Goal: Check status: Check status

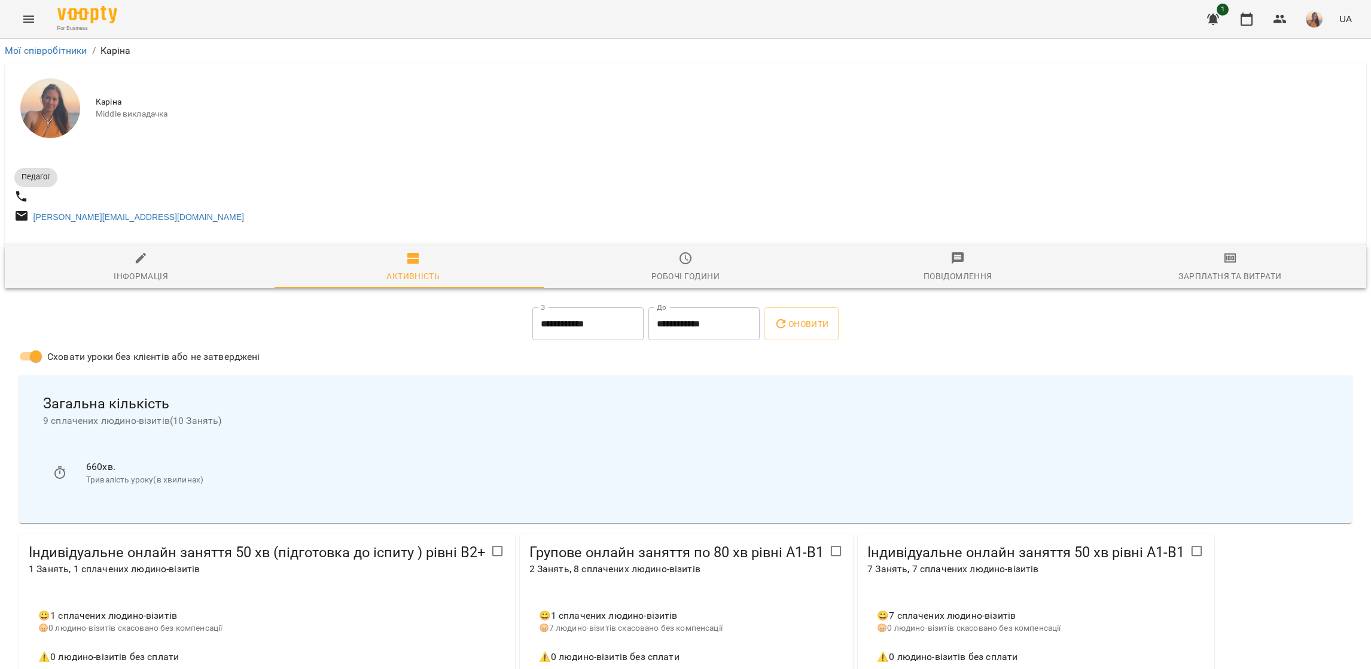
click at [31, 22] on icon "Menu" at bounding box center [28, 19] width 11 height 7
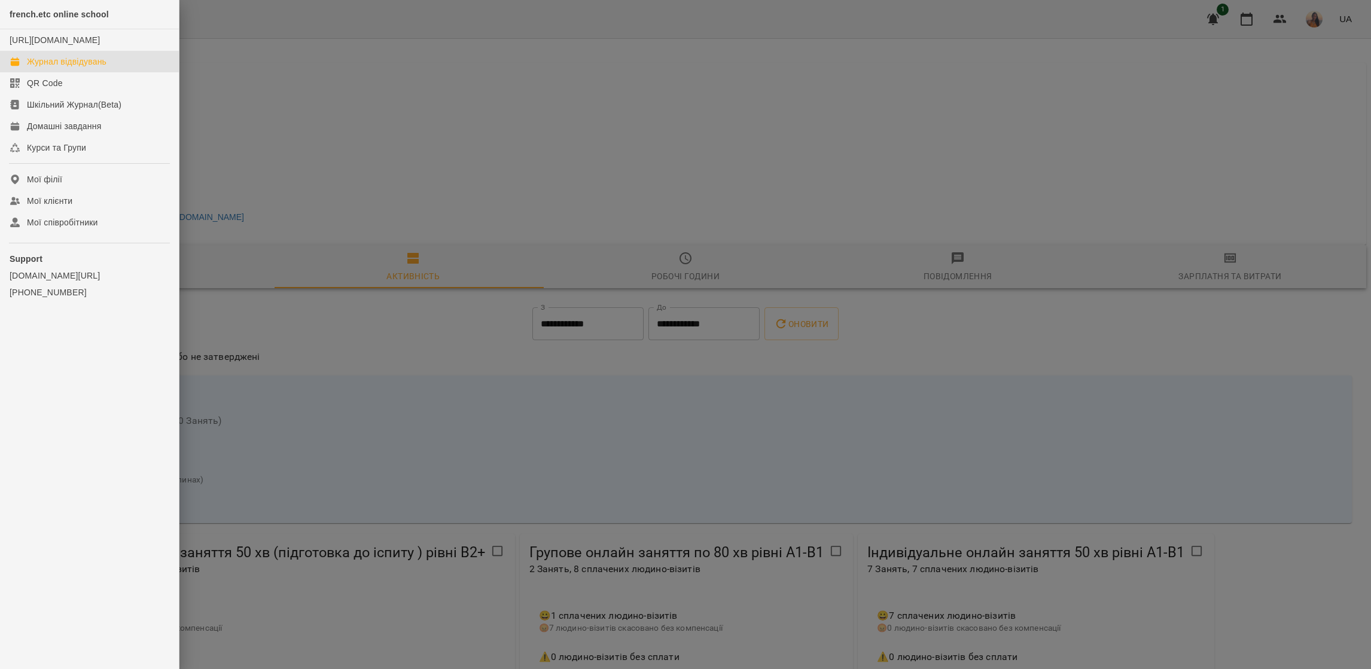
click at [66, 68] on div "Журнал відвідувань" at bounding box center [67, 62] width 80 height 12
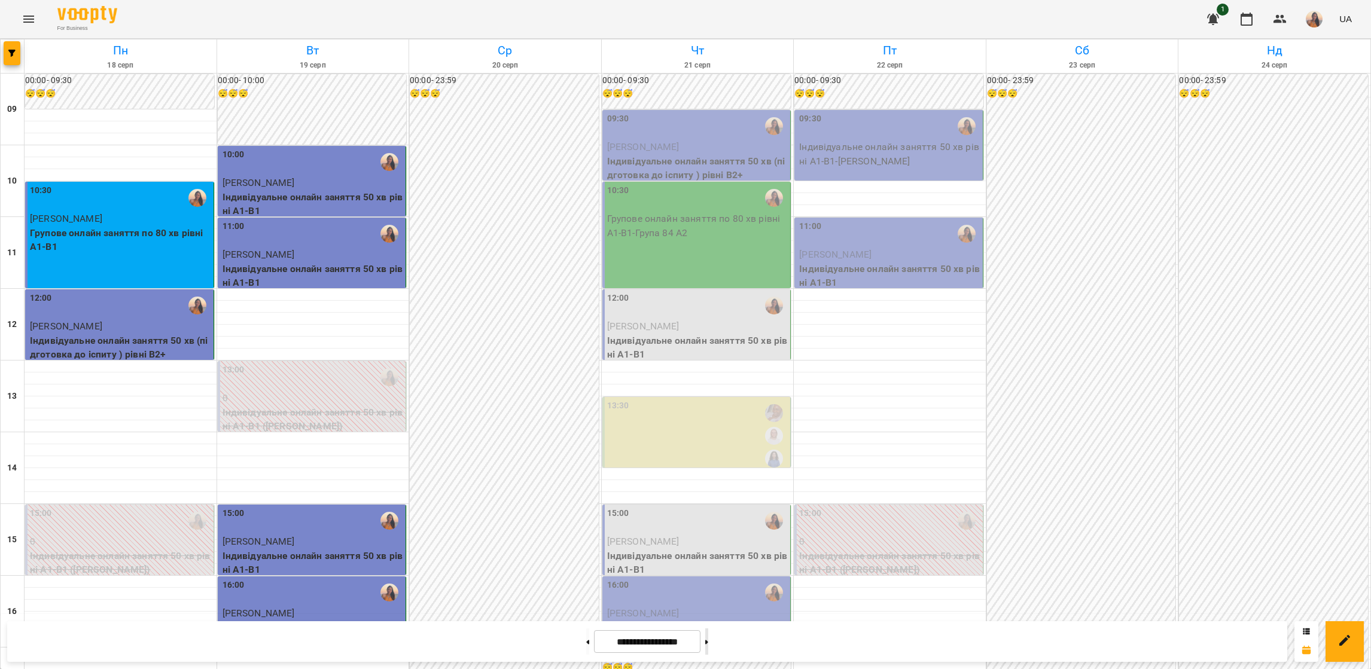
click at [708, 648] on button at bounding box center [706, 641] width 3 height 26
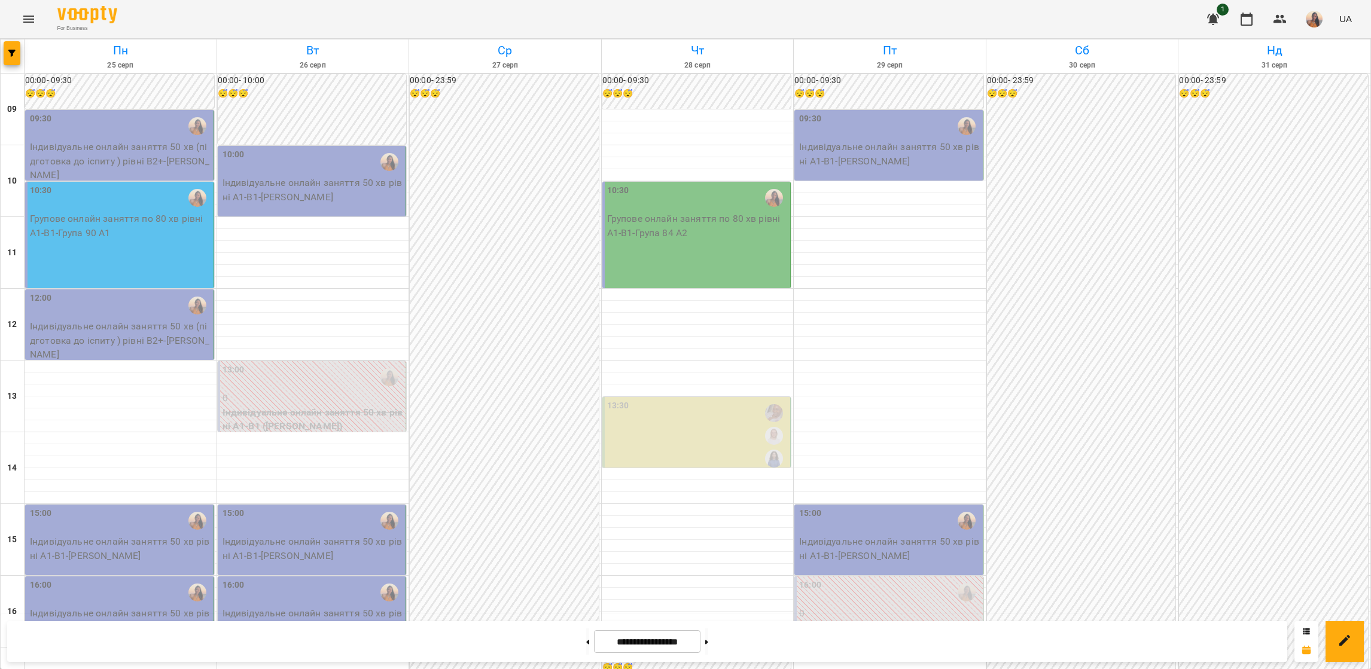
scroll to position [462, 0]
click at [586, 645] on button at bounding box center [587, 641] width 3 height 26
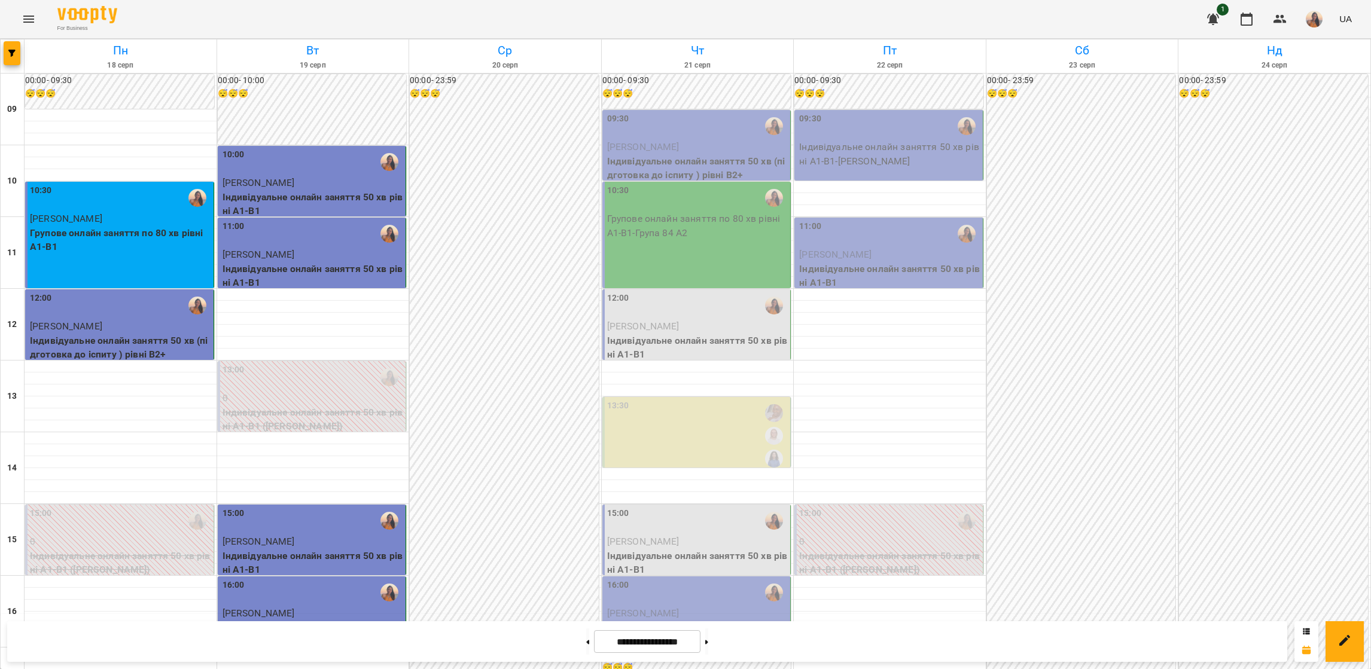
scroll to position [14, 0]
click at [708, 642] on button at bounding box center [706, 641] width 3 height 26
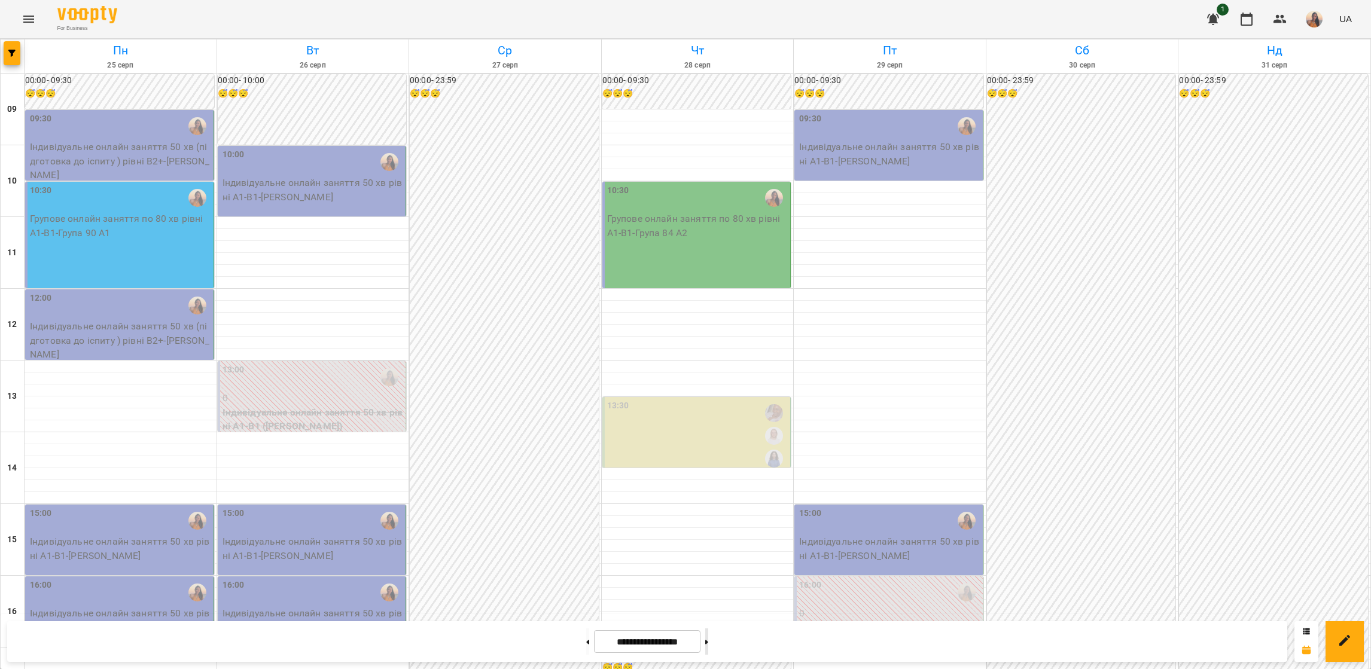
click at [708, 642] on button at bounding box center [706, 641] width 3 height 26
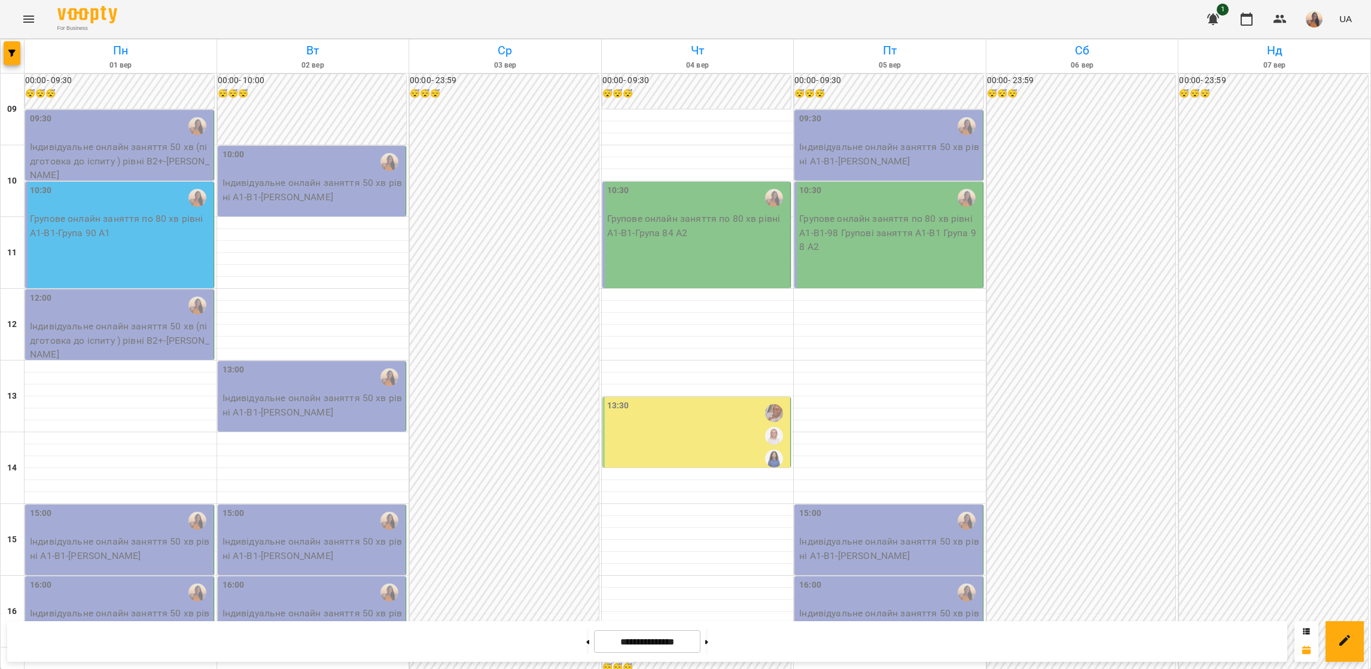
scroll to position [448, 0]
click at [586, 640] on button at bounding box center [587, 641] width 3 height 26
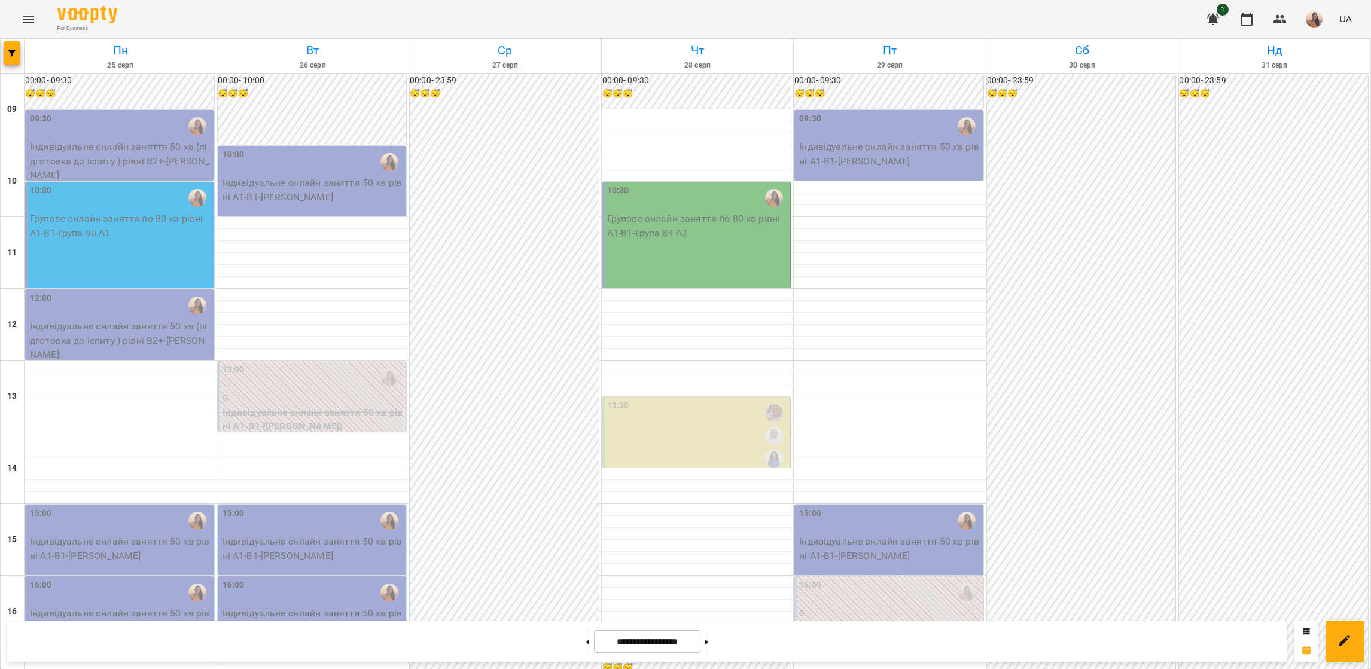
scroll to position [0, 0]
click at [586, 649] on button at bounding box center [587, 641] width 3 height 26
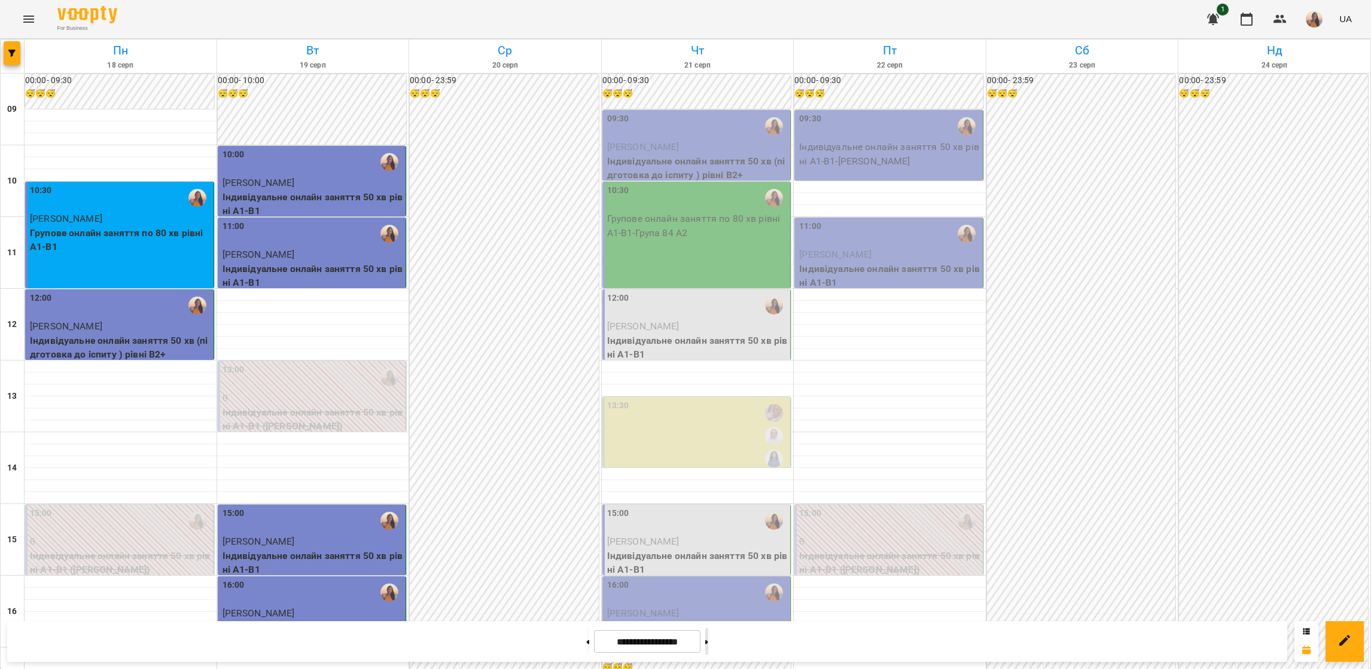
click at [708, 636] on button at bounding box center [706, 641] width 3 height 26
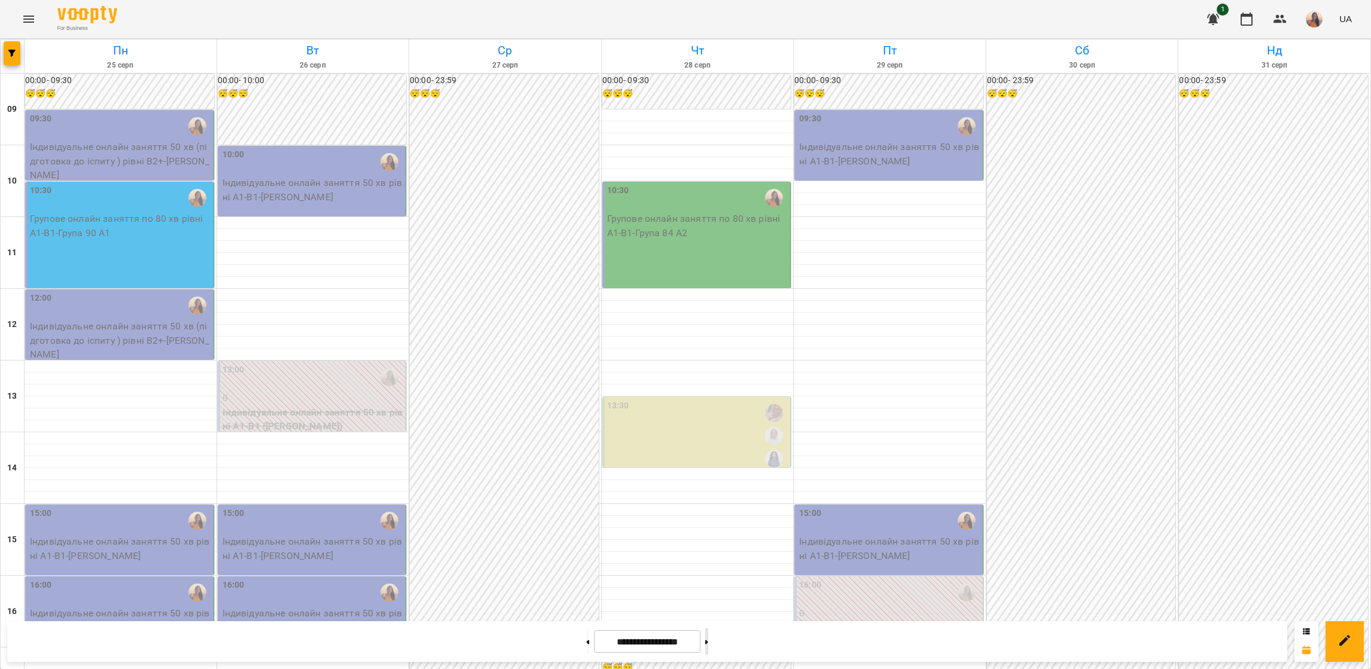
click at [708, 636] on button at bounding box center [706, 641] width 3 height 26
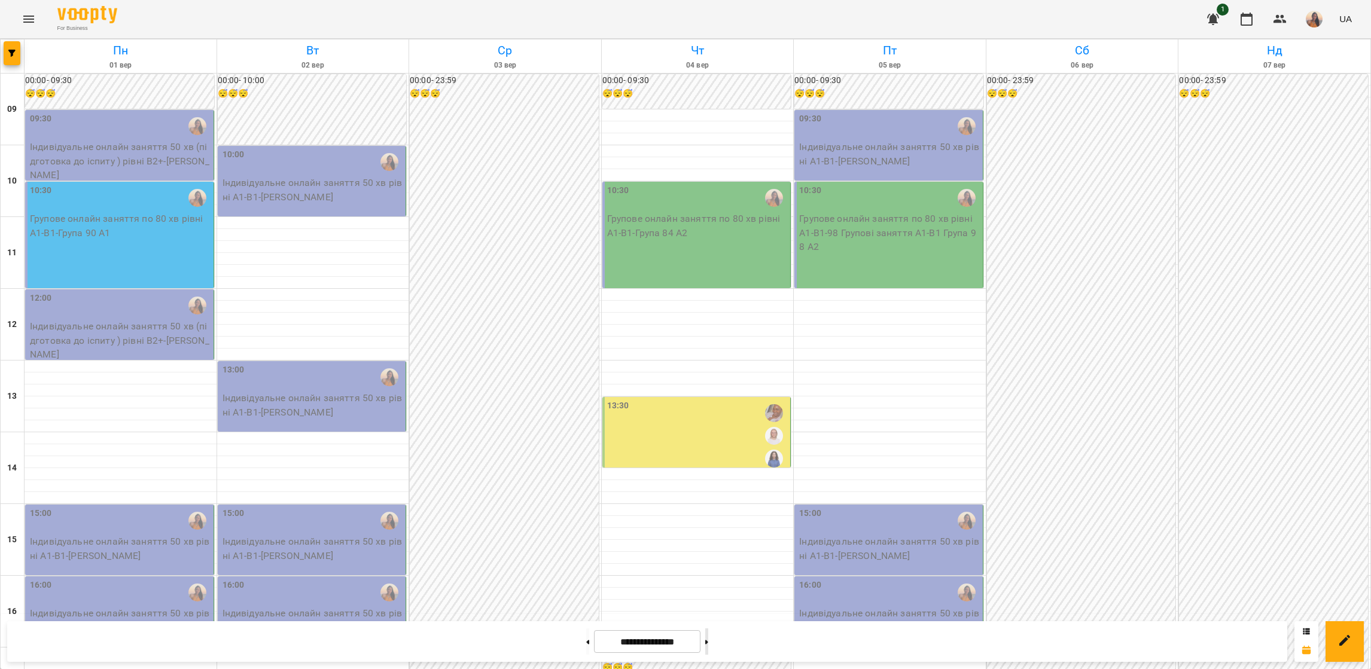
click at [708, 636] on button at bounding box center [706, 641] width 3 height 26
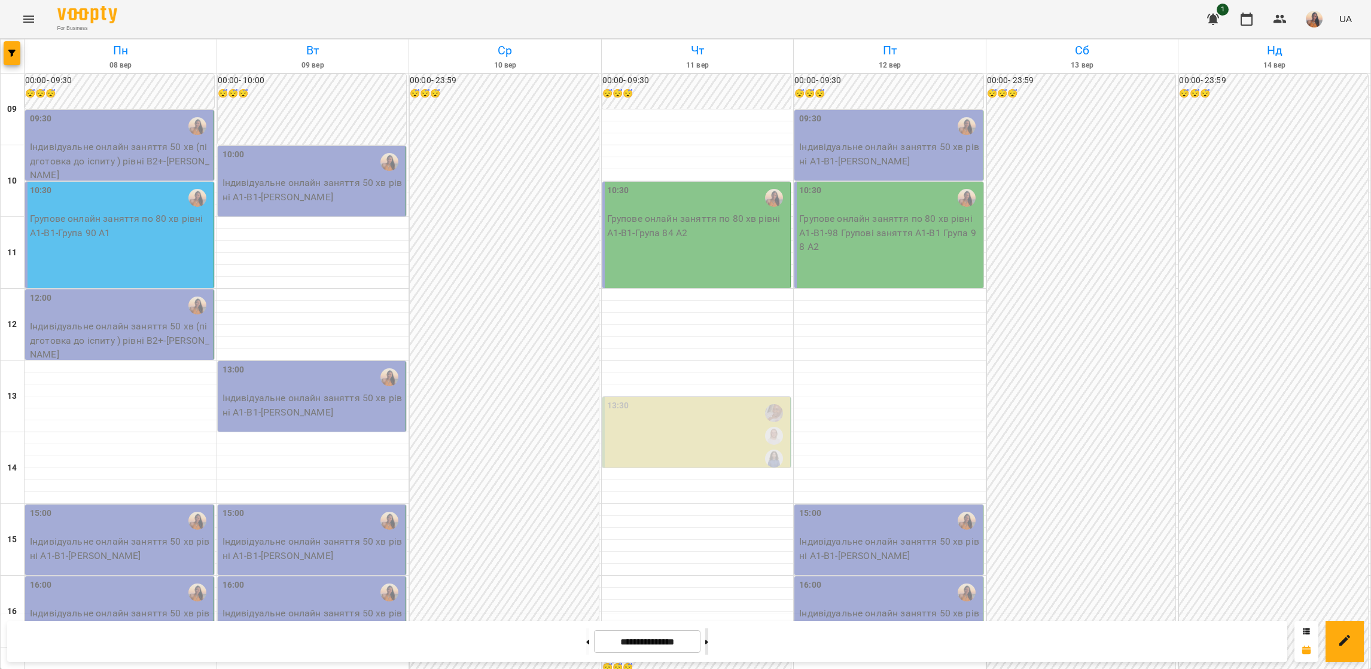
click at [708, 636] on button at bounding box center [706, 641] width 3 height 26
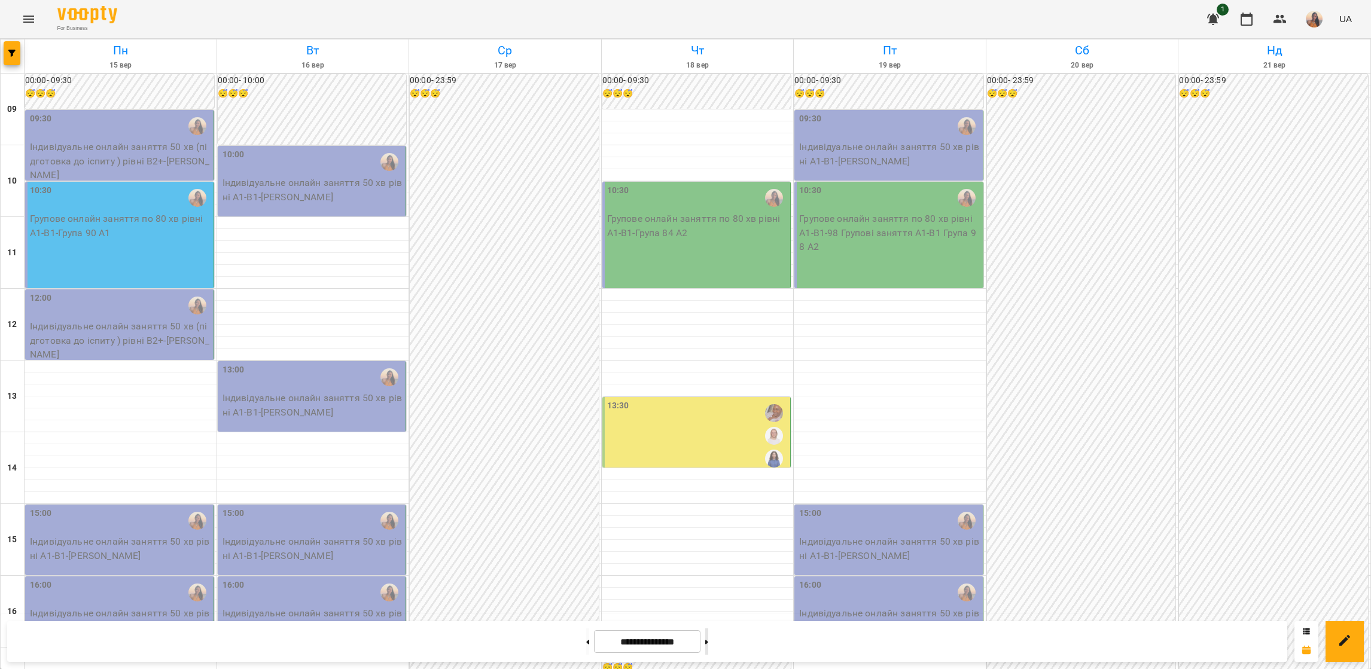
click at [708, 647] on button at bounding box center [706, 641] width 3 height 26
click at [708, 652] on button at bounding box center [706, 641] width 3 height 26
type input "**********"
